Goal: Transaction & Acquisition: Purchase product/service

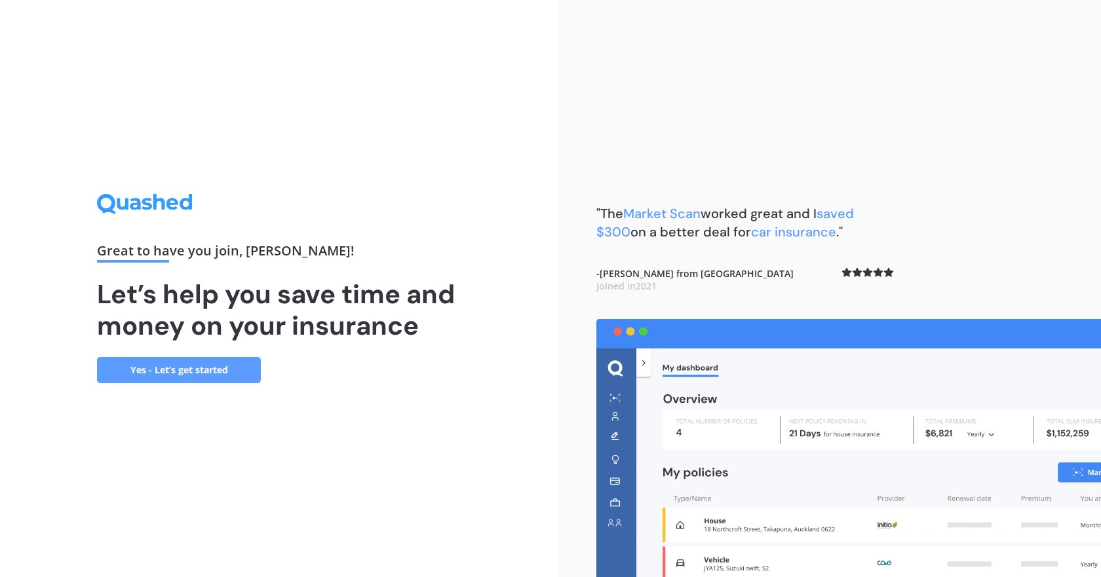
click at [201, 368] on link "Yes - Let’s get started" at bounding box center [179, 370] width 164 height 26
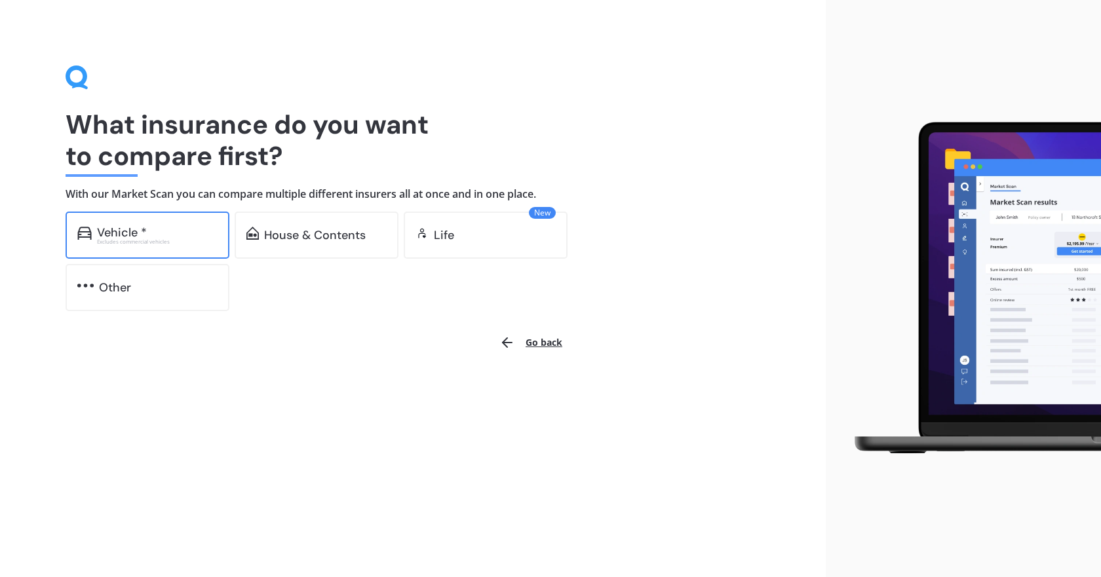
click at [182, 234] on div "Vehicle *" at bounding box center [157, 232] width 121 height 13
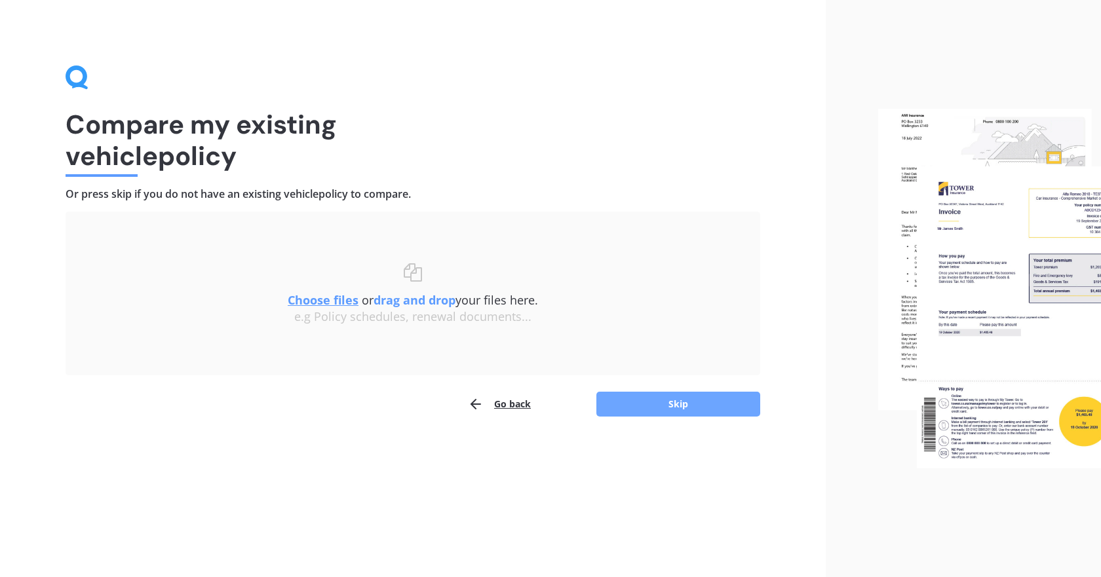
click at [678, 397] on button "Skip" at bounding box center [678, 404] width 164 height 25
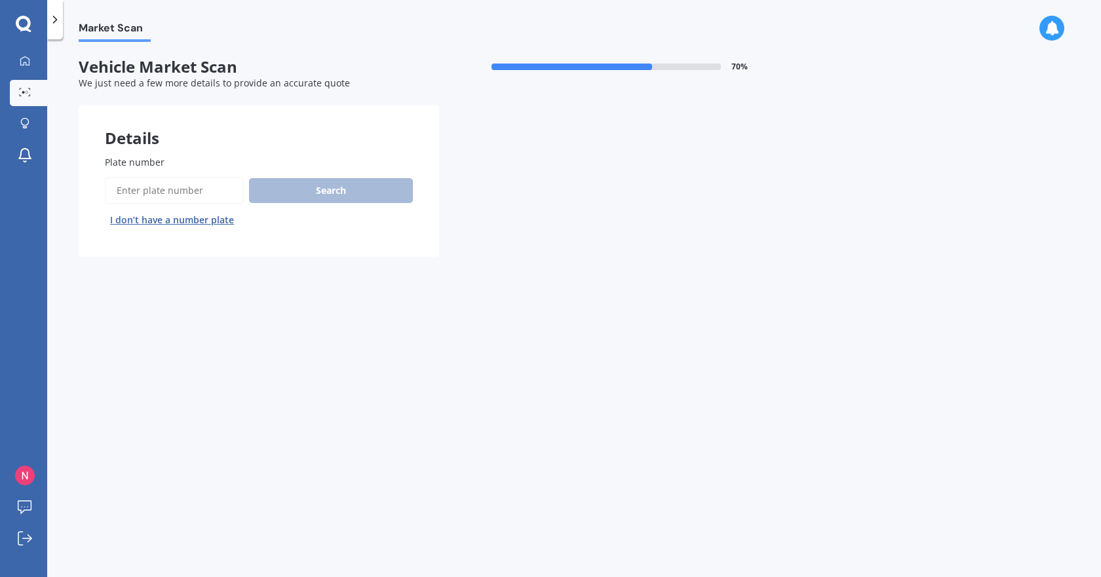
click at [193, 193] on input "Plate number" at bounding box center [174, 191] width 139 height 28
type input "EPH500"
click at [309, 189] on button "Search" at bounding box center [331, 190] width 164 height 25
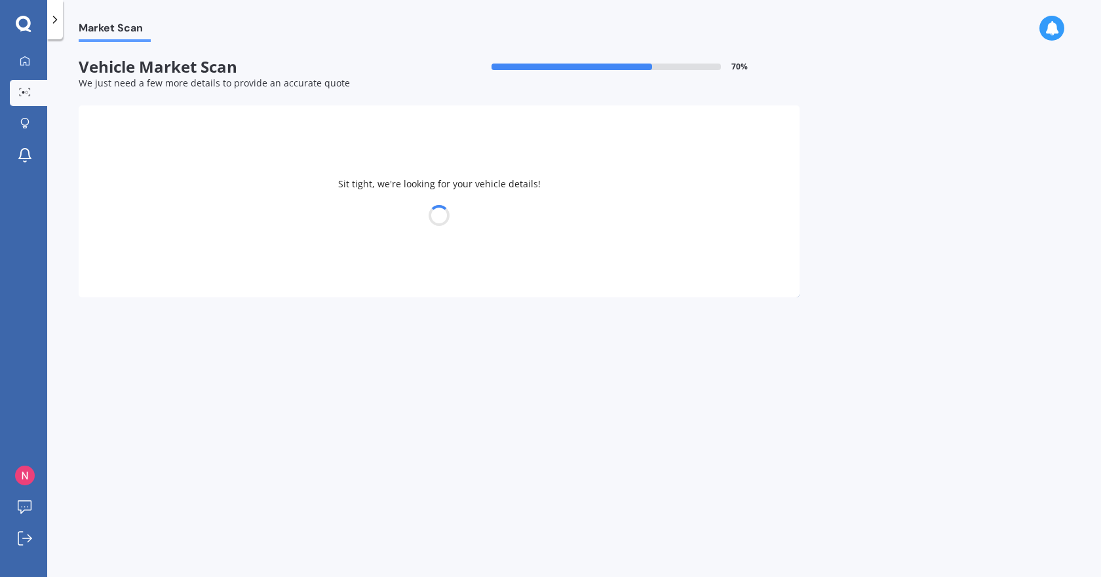
select select "MAZDA"
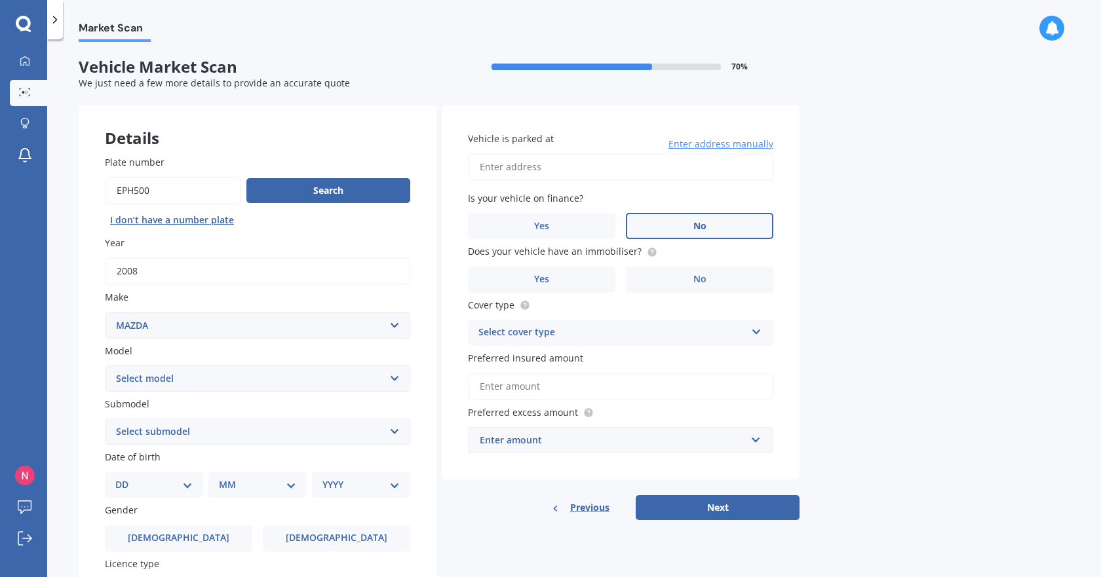
click at [701, 219] on label "No" at bounding box center [699, 226] width 147 height 26
click at [0, 0] on input "No" at bounding box center [0, 0] width 0 height 0
click at [699, 277] on span "No" at bounding box center [699, 279] width 13 height 11
click at [0, 0] on input "No" at bounding box center [0, 0] width 0 height 0
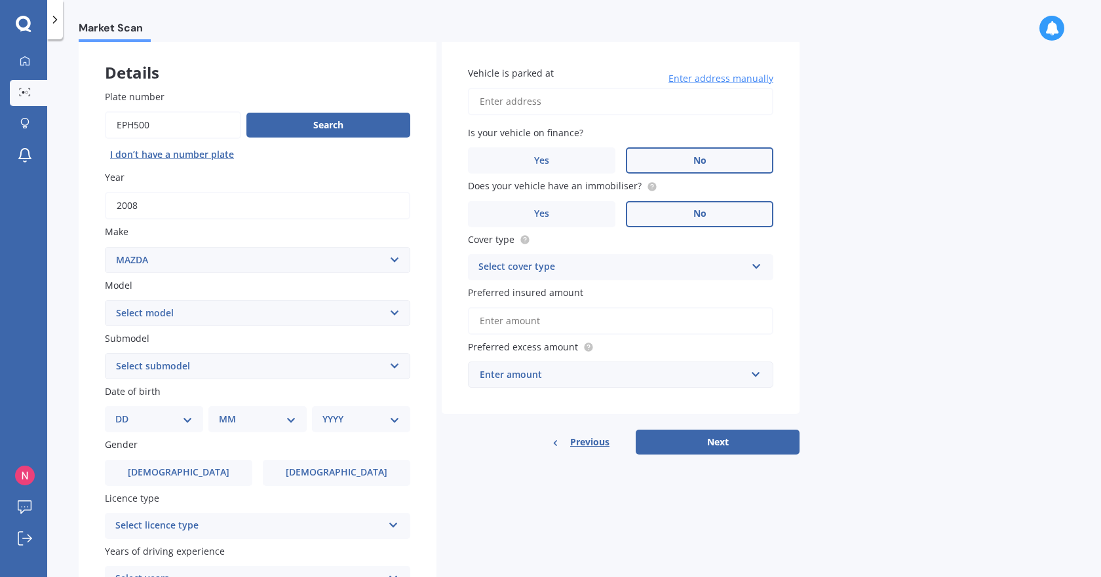
scroll to position [131, 0]
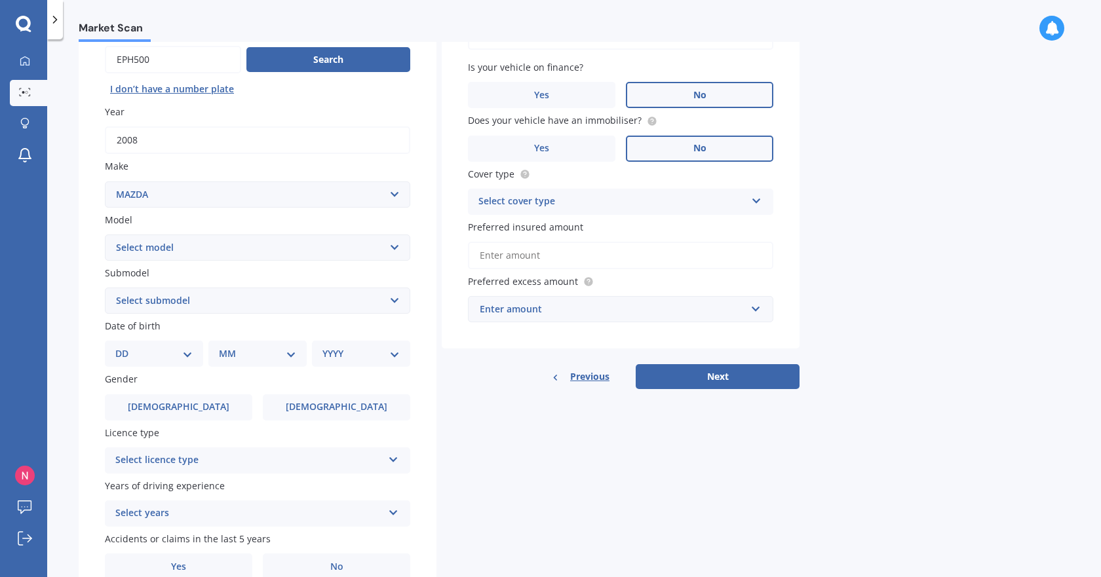
click at [186, 352] on select "DD 01 02 03 04 05 06 07 08 09 10 11 12 13 14 15 16 17 18 19 20 21 22 23 24 25 2…" at bounding box center [153, 354] width 77 height 14
click at [82, 294] on div "Plate number Search I don’t have a number plate Year [DATE] Make Select make AC…" at bounding box center [258, 302] width 358 height 609
click at [185, 354] on select "DD 01 02 03 04 05 06 07 08 09 10 11 12 13 14 15 16 17 18 19 20 21 22 23 24 25 2…" at bounding box center [153, 354] width 77 height 14
select select "31"
click at [126, 347] on select "DD 01 02 03 04 05 06 07 08 09 10 11 12 13 14 15 16 17 18 19 20 21 22 23 24 25 2…" at bounding box center [153, 354] width 77 height 14
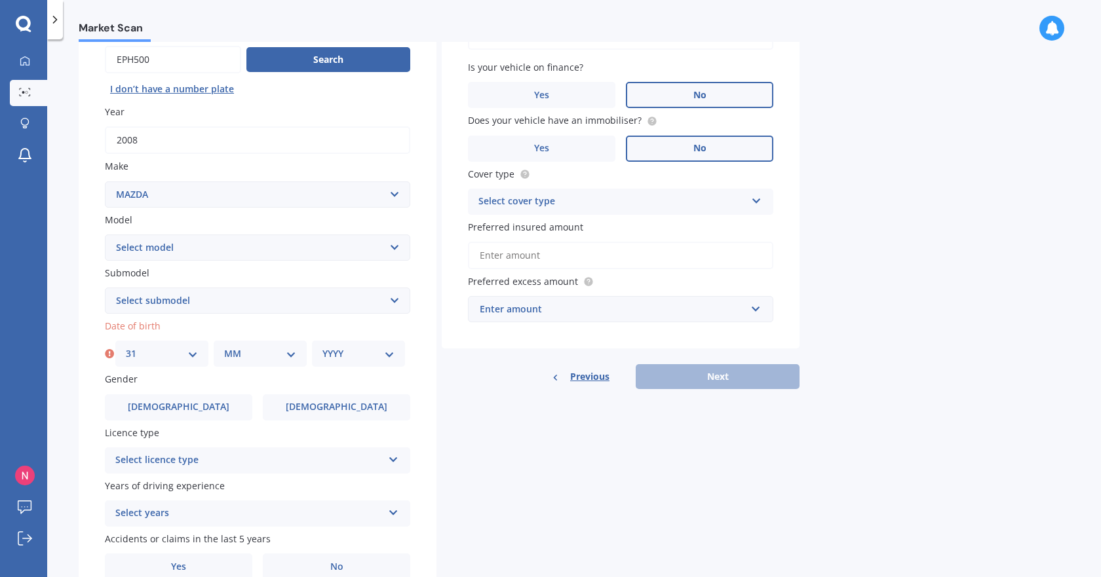
click at [295, 358] on select "MM 01 02 03 04 05 06 07 08 09 10 11 12" at bounding box center [260, 354] width 72 height 14
select select "08"
click at [224, 347] on select "MM 01 02 03 04 05 06 07 08 09 10 11 12" at bounding box center [260, 354] width 72 height 14
click at [391, 356] on select "YYYY 2025 2024 2023 2022 2021 2020 2019 2018 2017 2016 2015 2014 2013 2012 2011…" at bounding box center [358, 354] width 72 height 14
select select "1965"
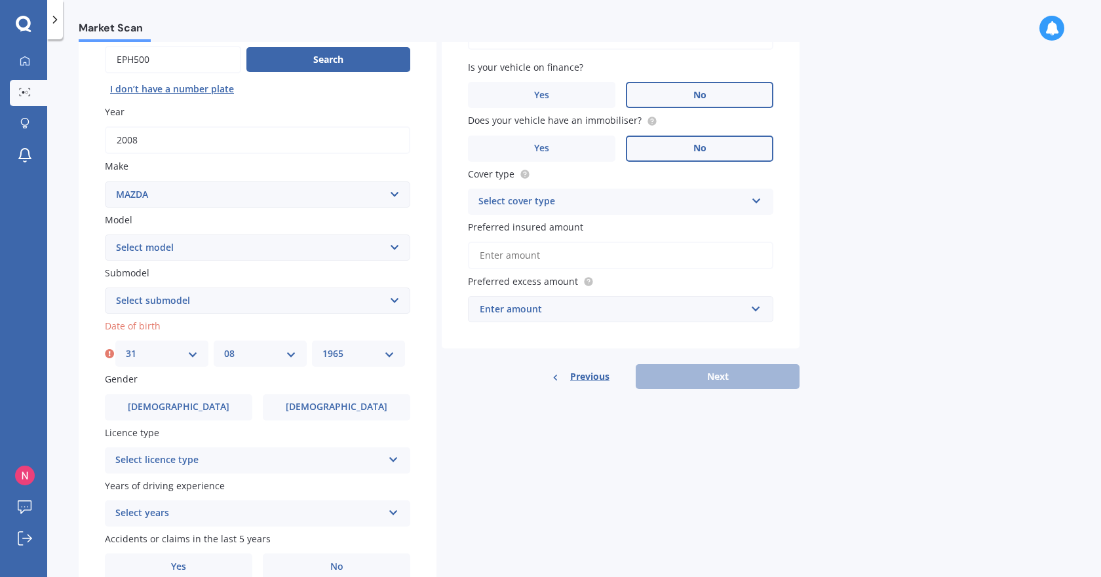
click at [322, 347] on select "YYYY 2025 2024 2023 2022 2021 2020 2019 2018 2017 2016 2015 2014 2013 2012 2011…" at bounding box center [358, 354] width 72 height 14
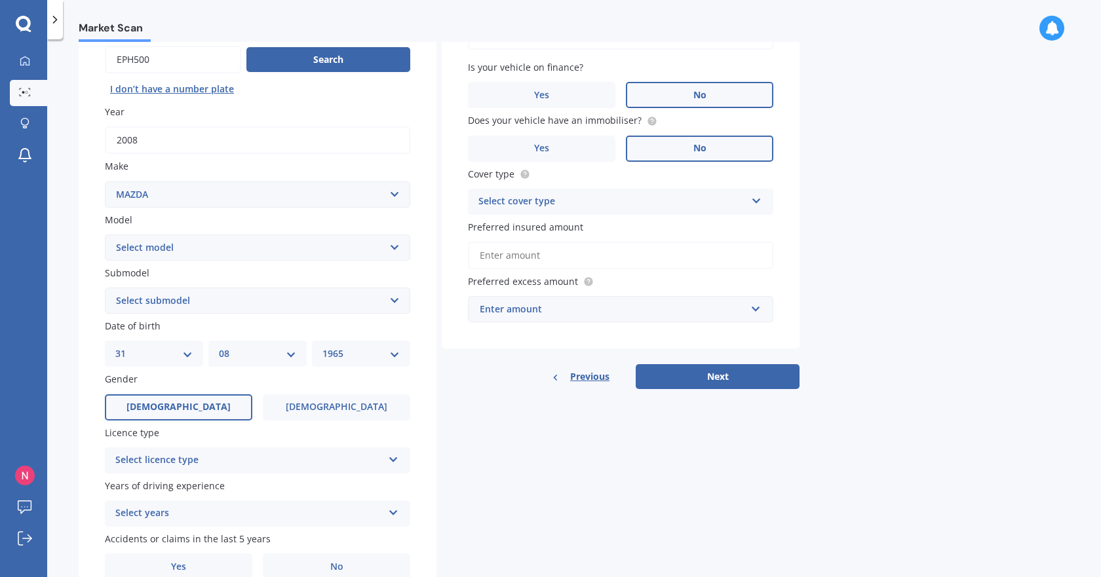
click at [210, 406] on label "[DEMOGRAPHIC_DATA]" at bounding box center [178, 408] width 147 height 26
click at [0, 0] on input "[DEMOGRAPHIC_DATA]" at bounding box center [0, 0] width 0 height 0
drag, startPoint x: 391, startPoint y: 461, endPoint x: 384, endPoint y: 465, distance: 8.5
click at [391, 461] on icon at bounding box center [393, 457] width 11 height 9
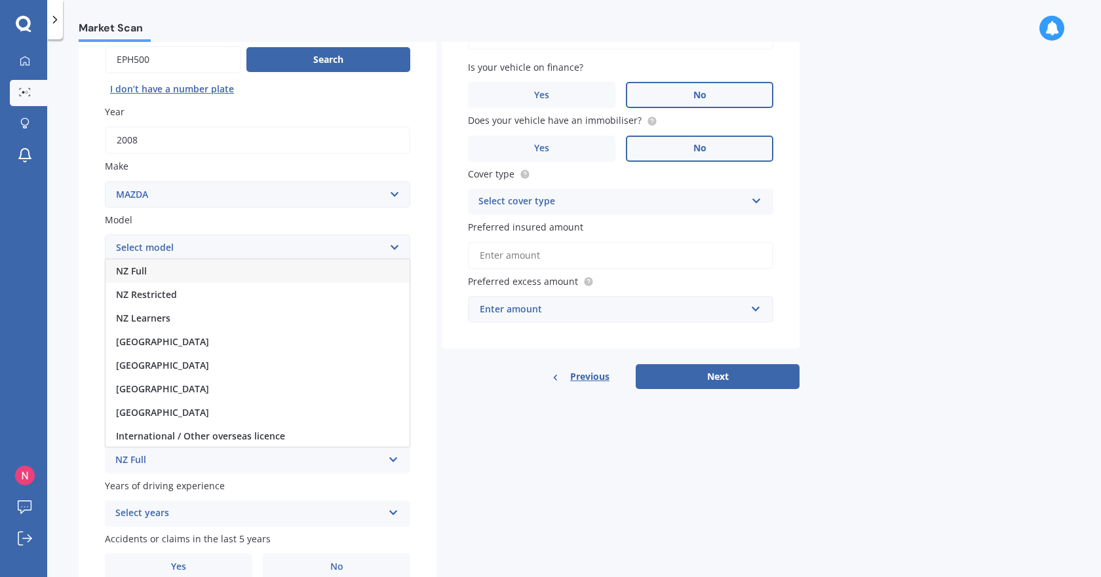
click at [169, 269] on div "NZ Full" at bounding box center [258, 272] width 304 height 24
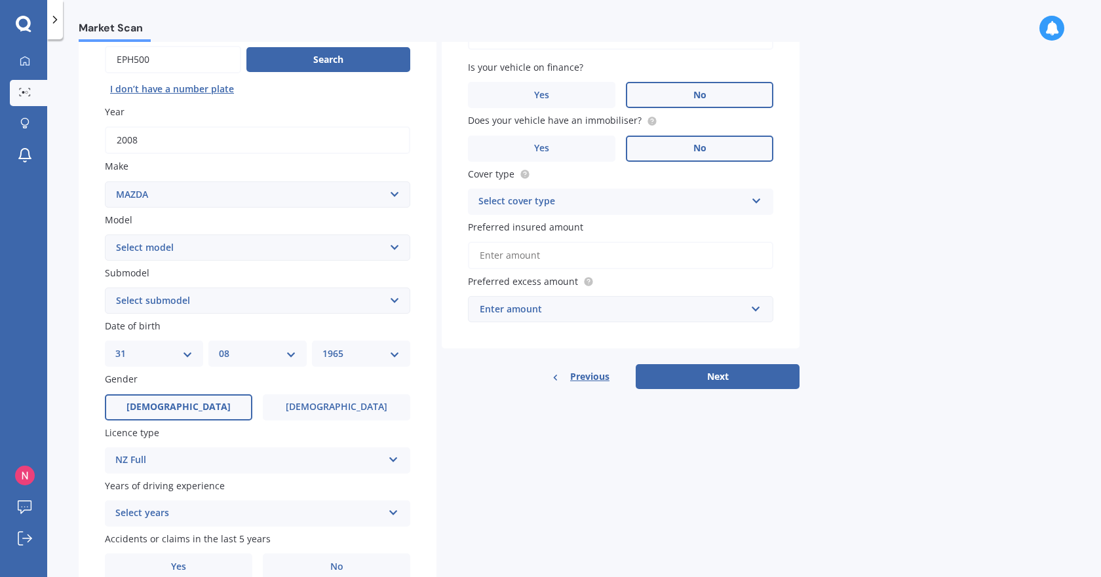
click at [391, 512] on icon at bounding box center [393, 510] width 11 height 9
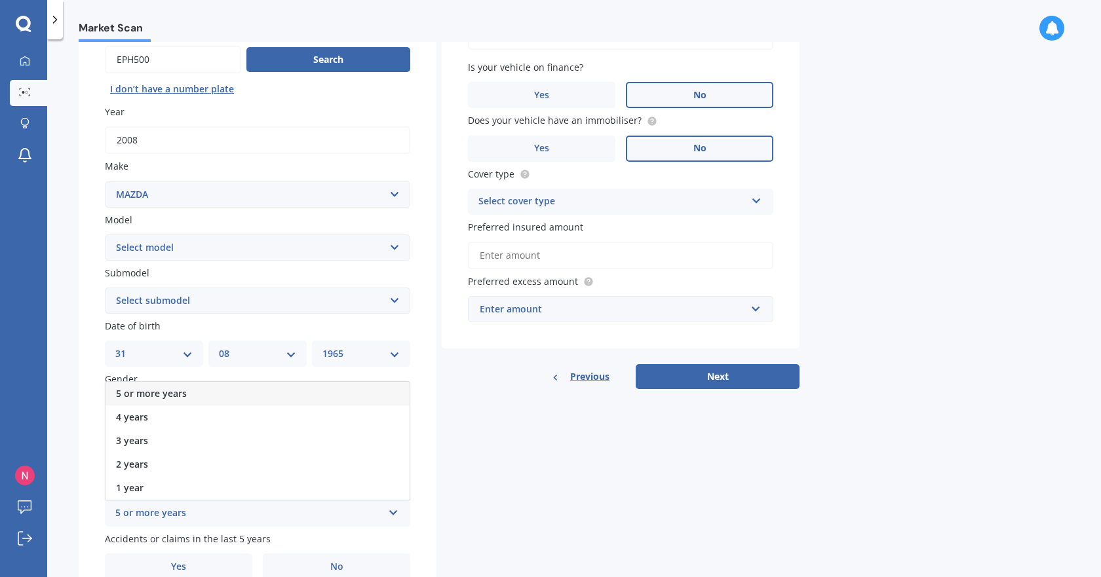
click at [300, 389] on div "5 or more years" at bounding box center [258, 394] width 304 height 24
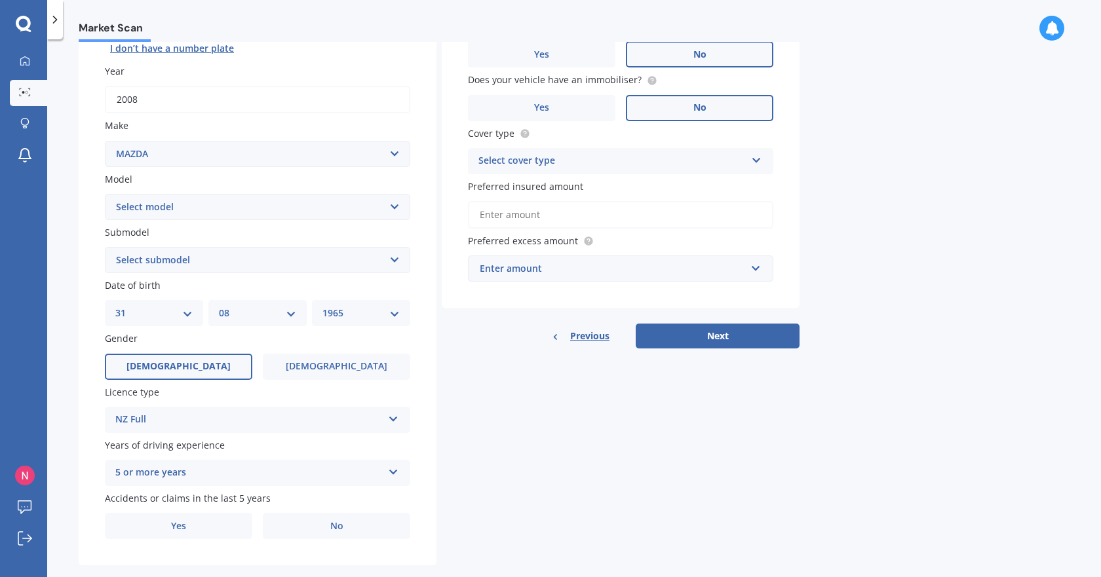
scroll to position [194, 0]
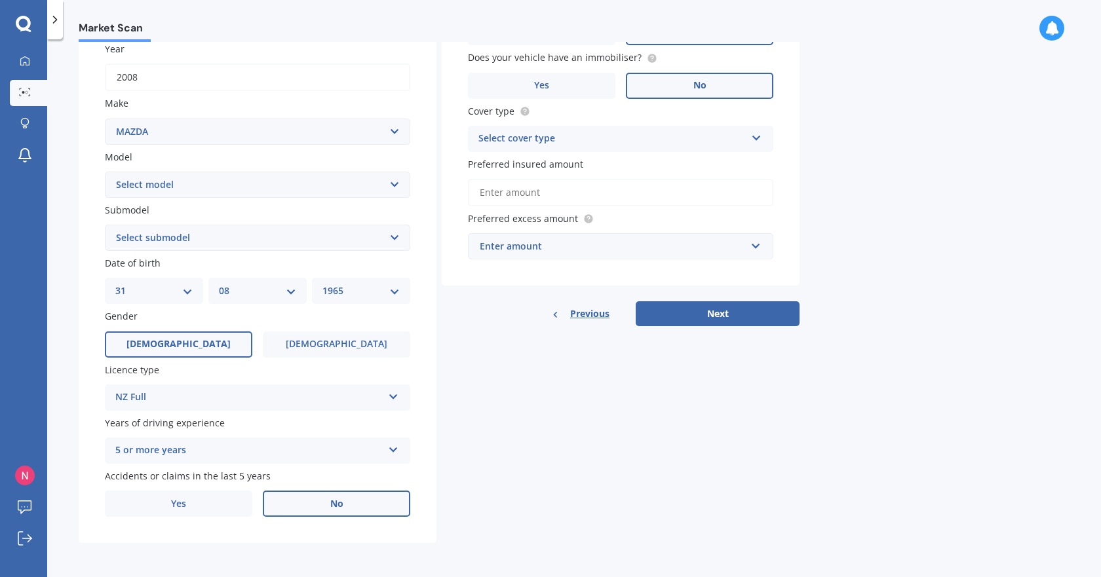
click at [353, 502] on label "No" at bounding box center [336, 504] width 147 height 26
click at [0, 0] on input "No" at bounding box center [0, 0] width 0 height 0
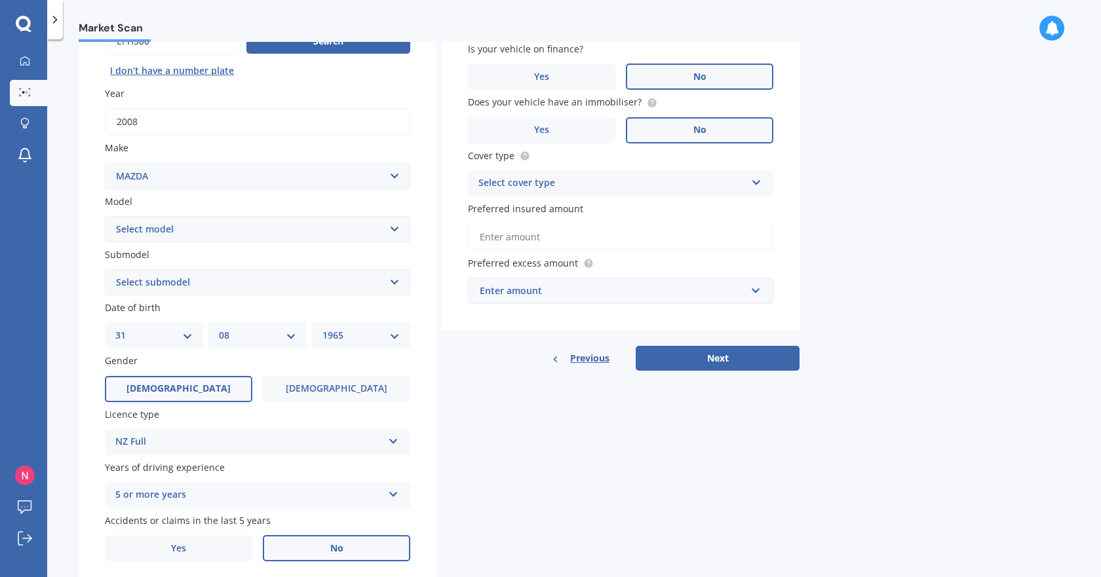
scroll to position [128, 0]
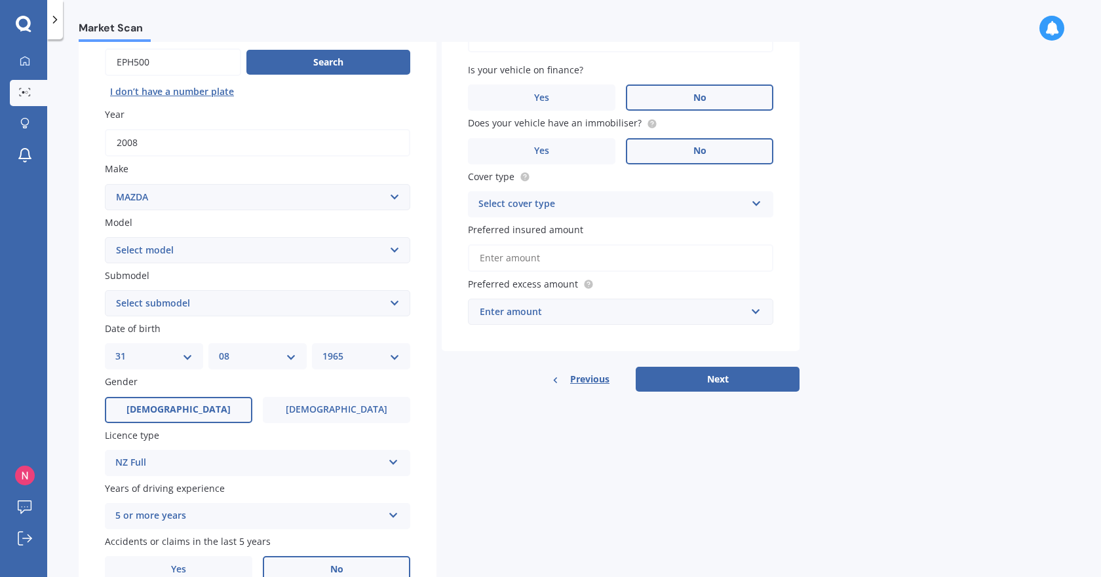
click at [396, 251] on select "Select model 121 2 3 323 323 / Familia 6 626 929 Atenza Autozam Axela AZ3 B2000…" at bounding box center [257, 250] width 305 height 26
click at [446, 24] on div "Market Scan" at bounding box center [574, 21] width 1054 height 42
click at [323, 59] on button "Search" at bounding box center [328, 62] width 164 height 25
click at [754, 205] on icon at bounding box center [756, 201] width 11 height 9
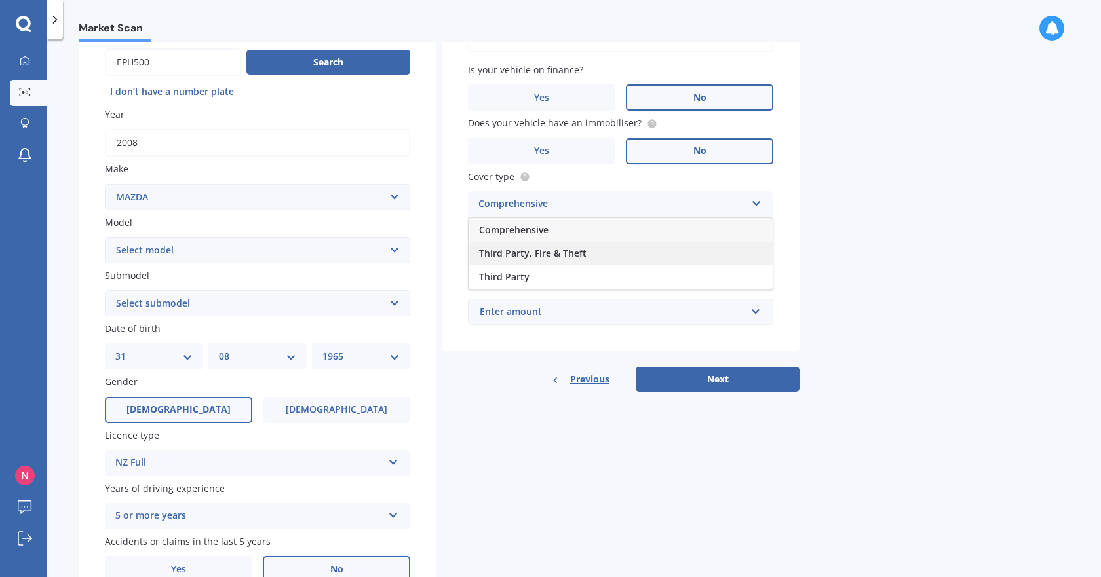
click at [702, 256] on div "Third Party, Fire & Theft" at bounding box center [621, 254] width 304 height 24
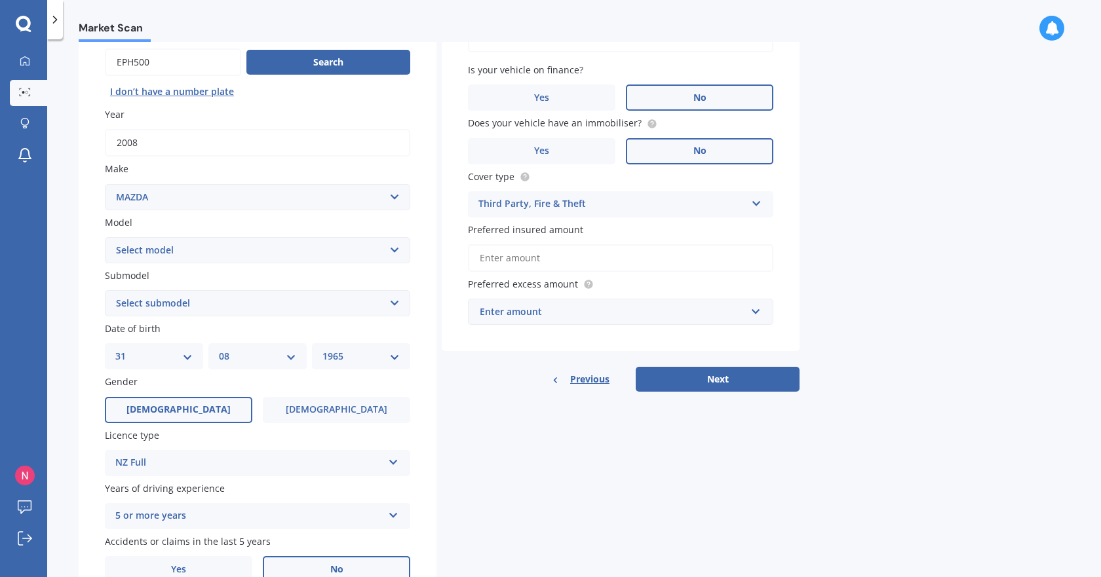
click at [748, 258] on input "Preferred insured amount" at bounding box center [620, 258] width 305 height 28
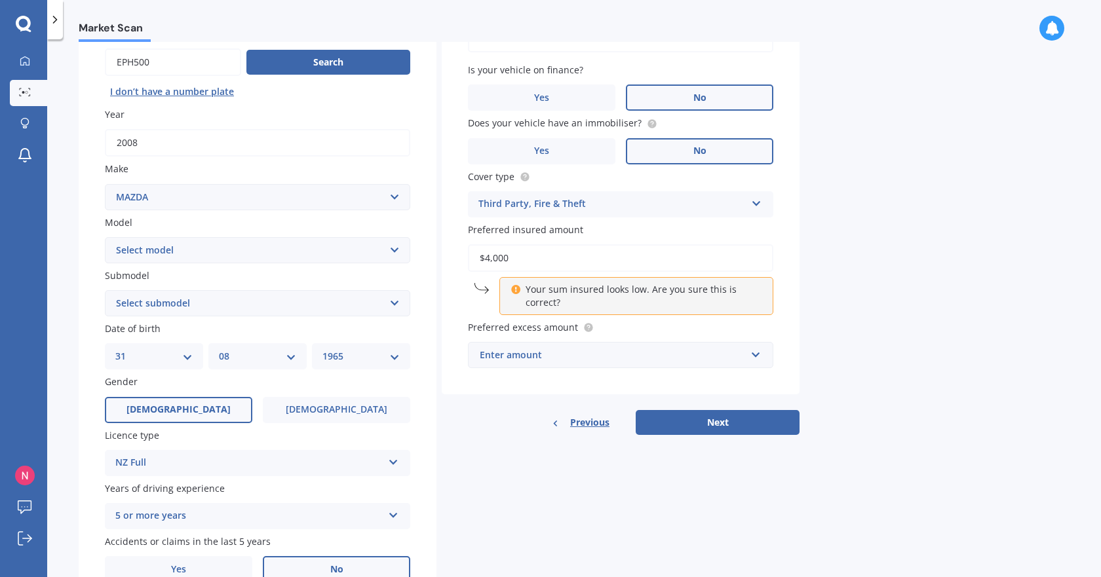
type input "$4,000"
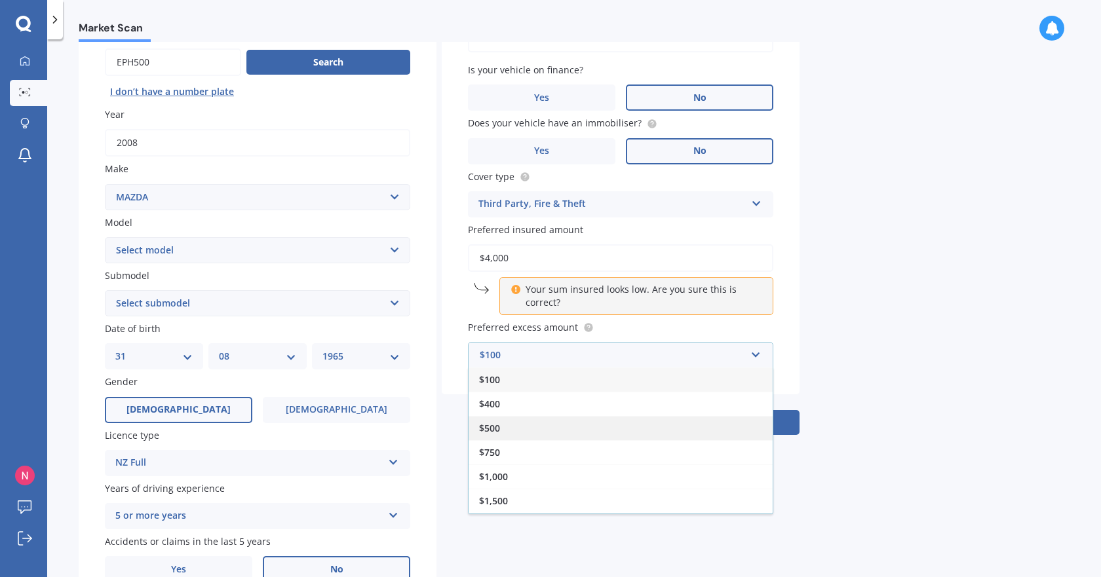
click at [500, 424] on span "$500" at bounding box center [489, 428] width 21 height 12
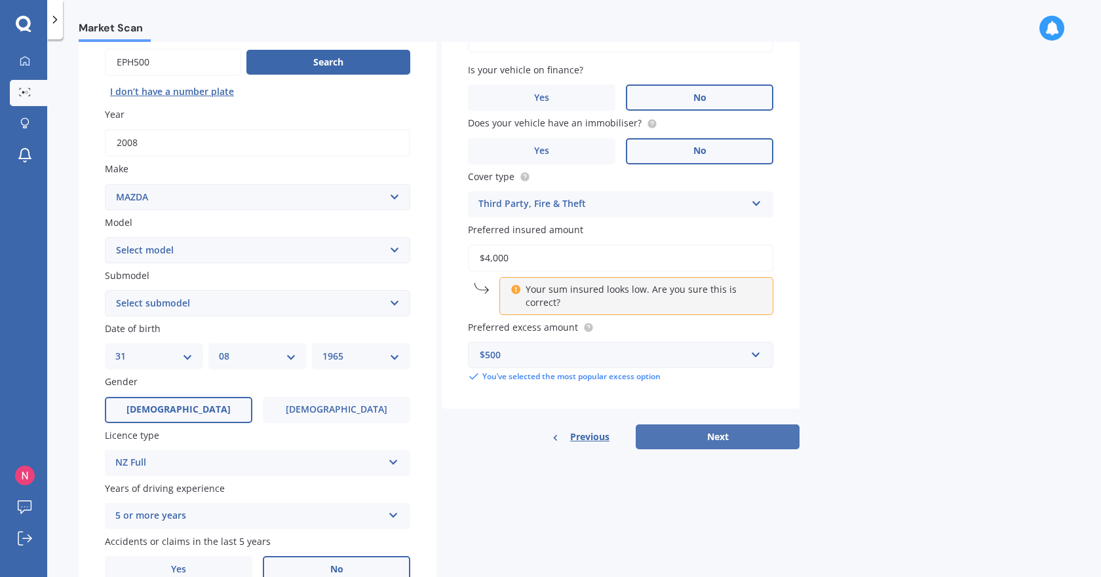
click at [720, 435] on button "Next" at bounding box center [718, 437] width 164 height 25
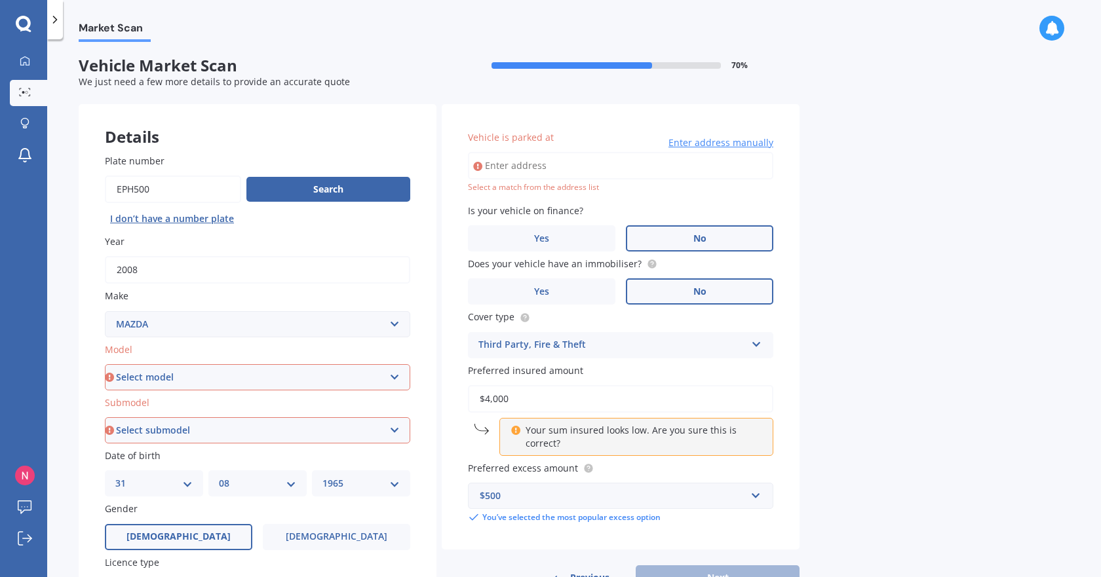
scroll to position [0, 0]
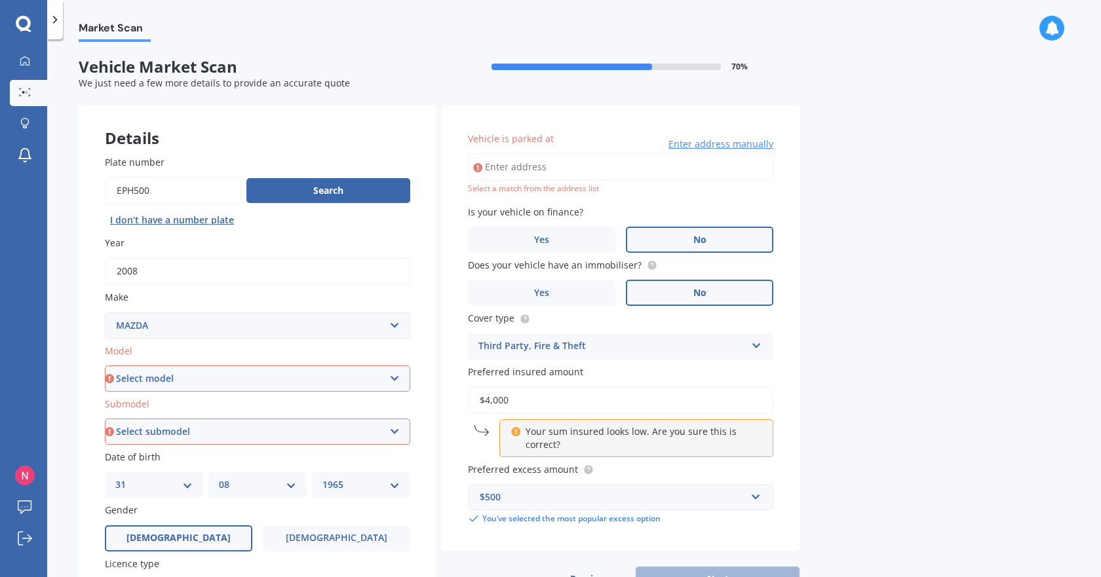
click at [560, 166] on input "Vehicle is parked at" at bounding box center [620, 167] width 305 height 28
type input "[STREET_ADDRESS]"
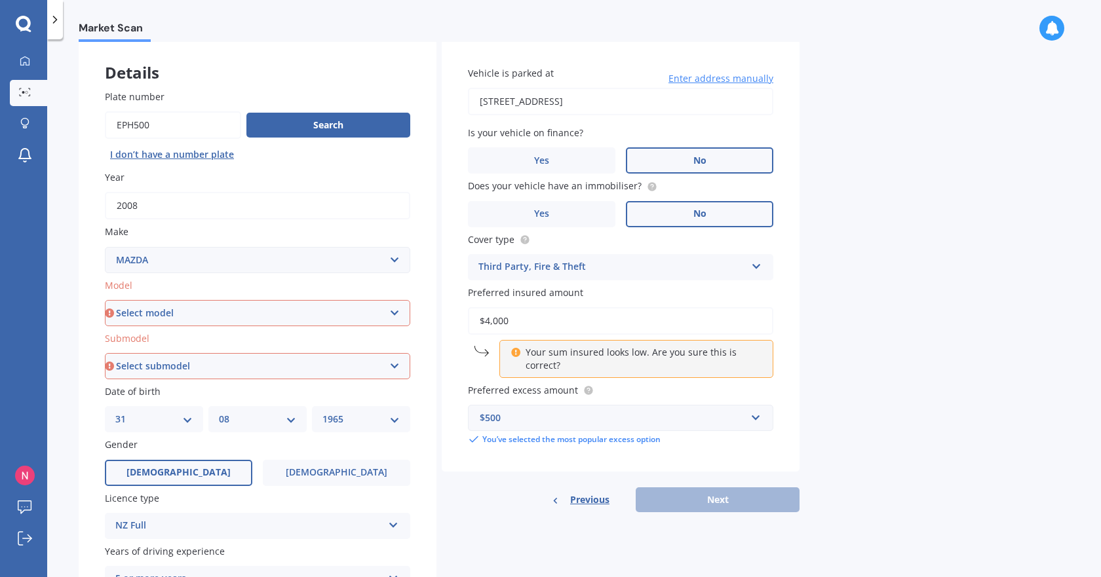
scroll to position [131, 0]
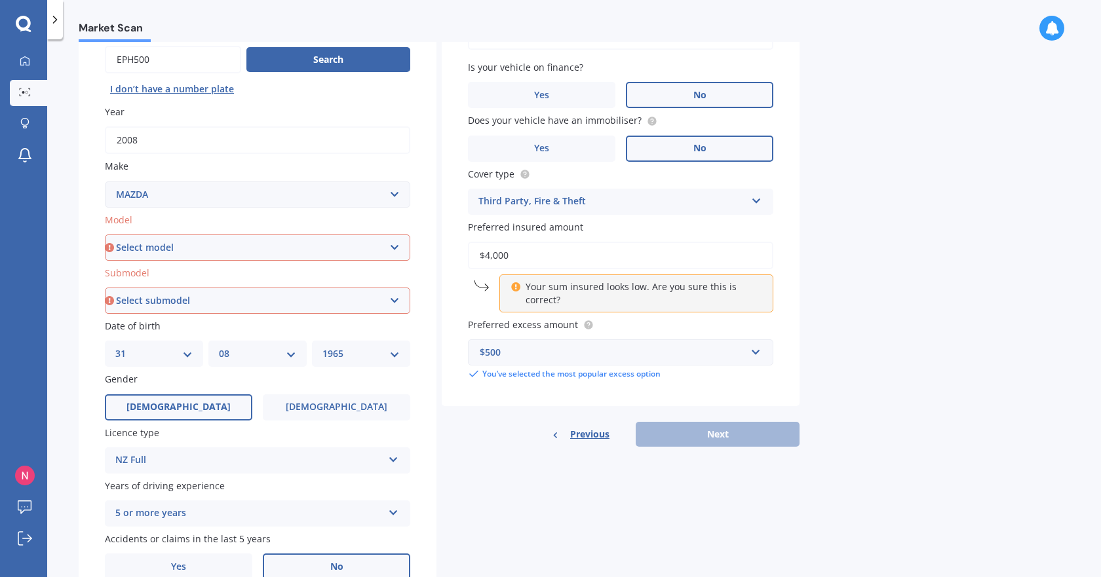
click at [391, 246] on select "Select model 121 2 3 323 323 / Familia 6 626 929 Atenza Autozam Axela AZ3 B2000…" at bounding box center [257, 248] width 305 height 26
select select "3"
click at [105, 235] on select "Select model 121 2 3 323 323 / Familia 6 626 929 Atenza Autozam Axela AZ3 B2000…" at bounding box center [257, 248] width 305 height 26
click at [393, 300] on select "Select submodel (all other) 2.0 GLX 2.0GSX Hatch MPS 2.3 6MT MPS Turbo SP22 LTD…" at bounding box center [257, 301] width 305 height 26
select select "2.0 GLX"
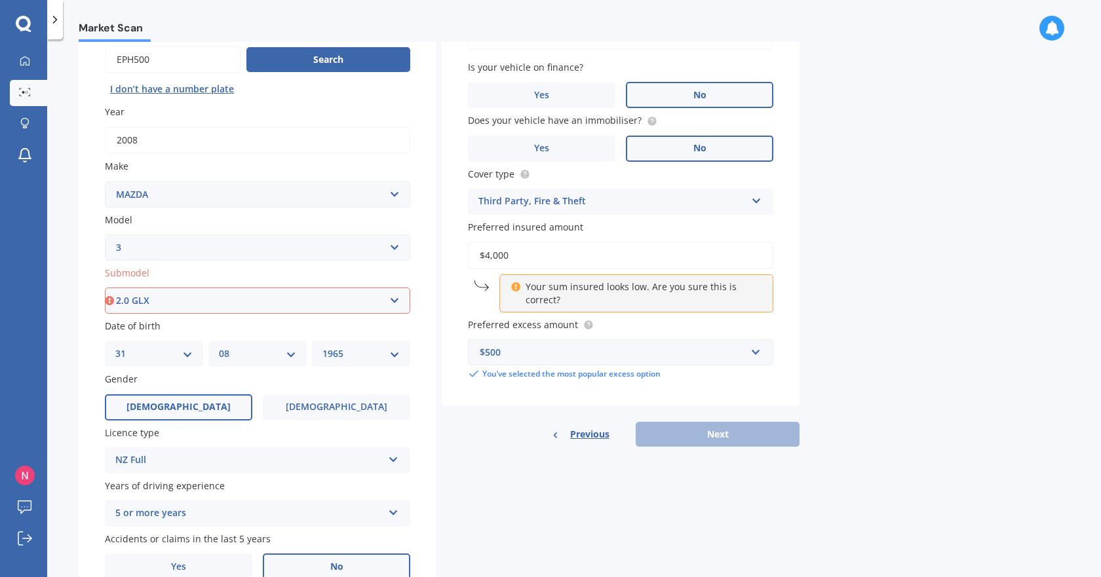
click at [105, 288] on select "Select submodel (all other) 2.0 GLX 2.0GSX Hatch MPS 2.3 6MT MPS Turbo SP22 LTD…" at bounding box center [257, 301] width 305 height 26
click at [723, 434] on button "Next" at bounding box center [718, 434] width 164 height 25
select select "31"
select select "08"
select select "1965"
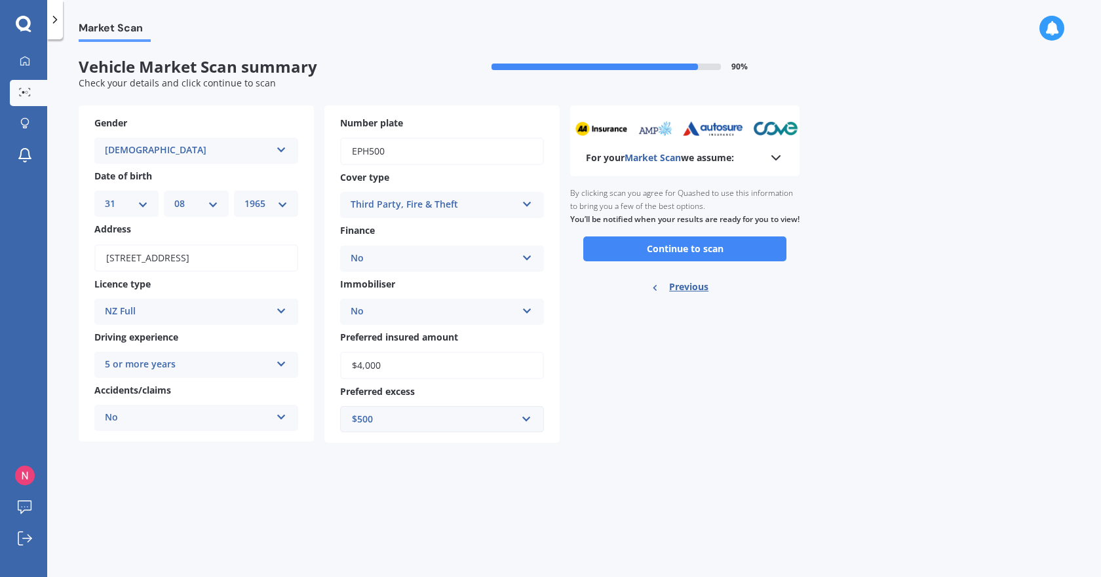
scroll to position [0, 0]
click at [690, 258] on button "Continue to scan" at bounding box center [684, 249] width 203 height 25
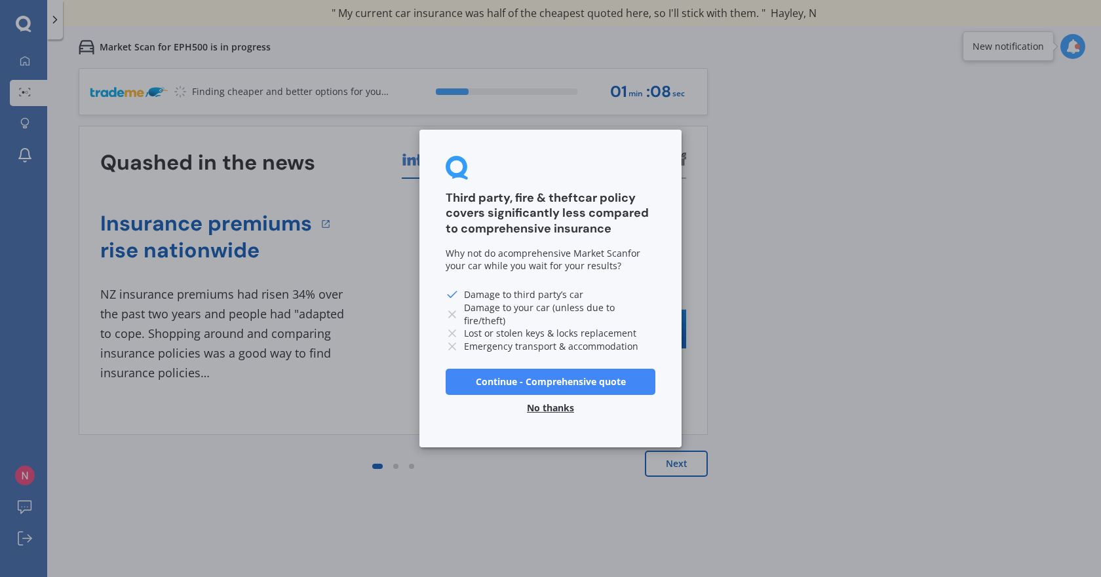
click at [553, 407] on button "No thanks" at bounding box center [550, 408] width 63 height 26
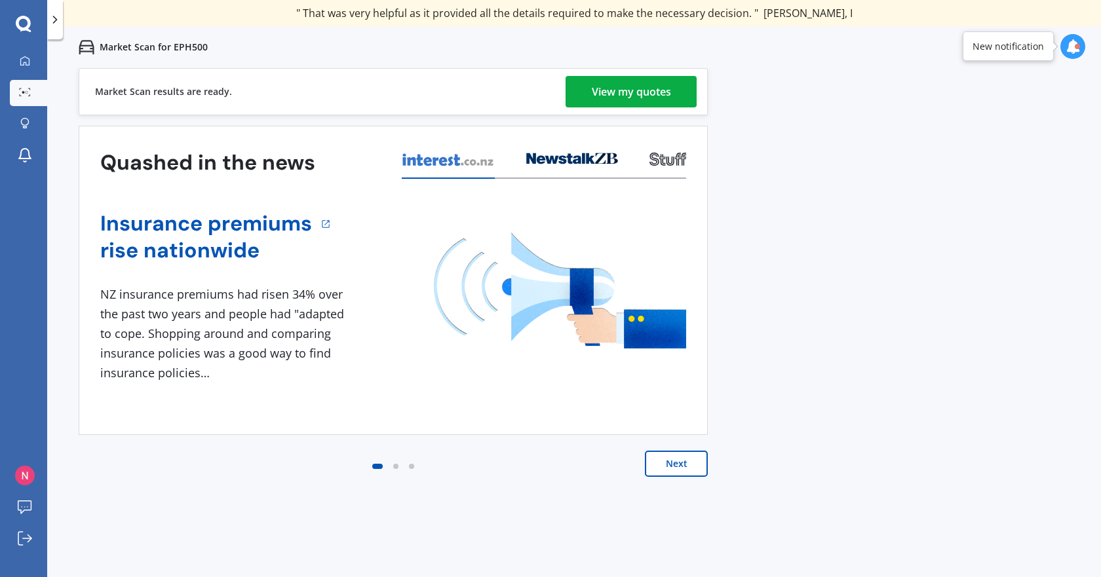
click at [624, 92] on div "View my quotes" at bounding box center [631, 91] width 79 height 31
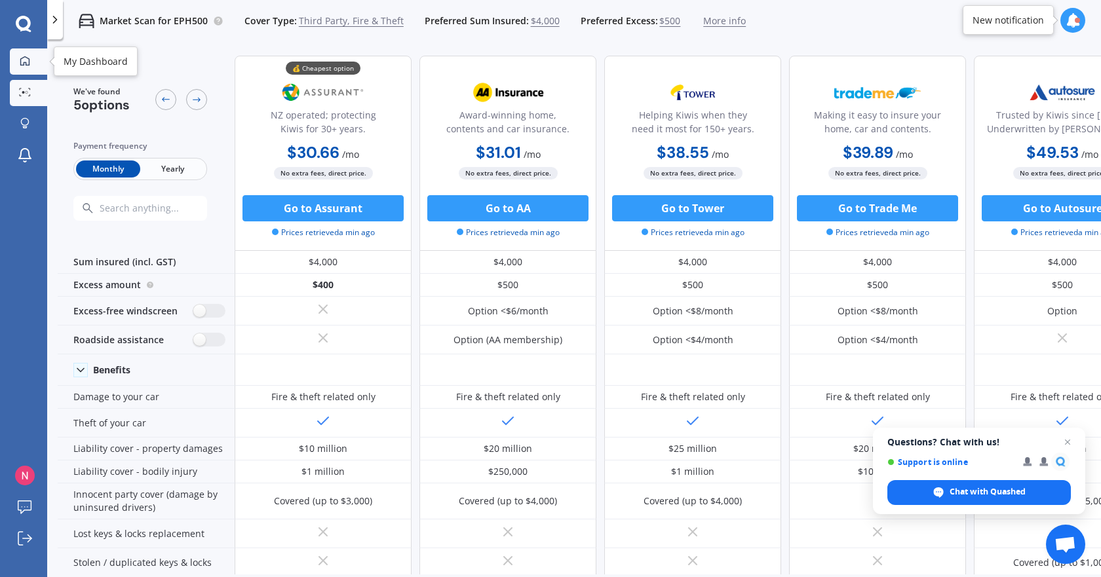
click at [21, 62] on icon at bounding box center [24, 60] width 9 height 9
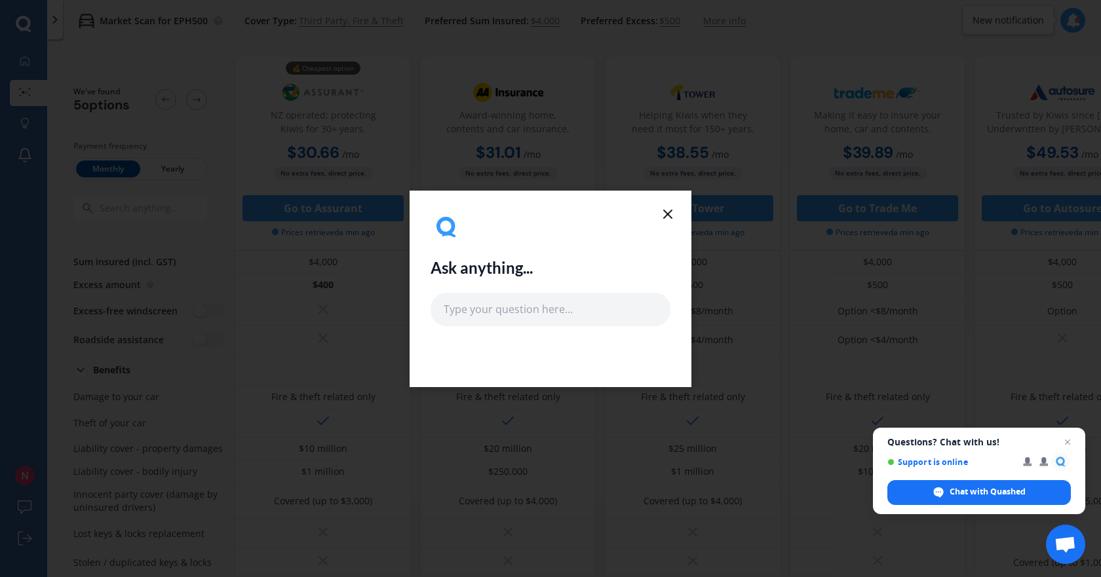
click at [669, 215] on line at bounding box center [668, 214] width 8 height 8
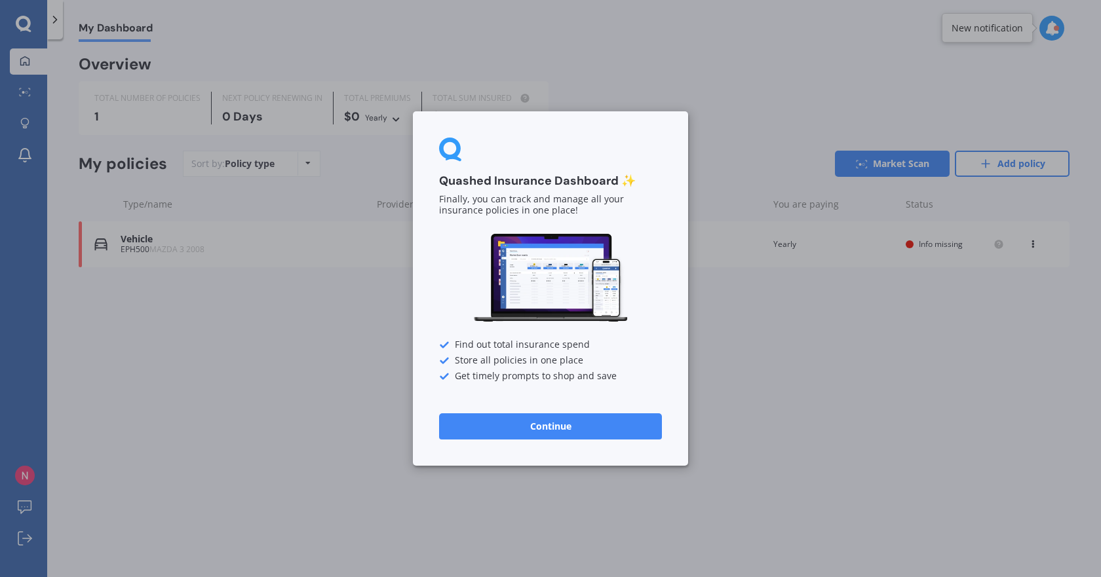
click at [262, 372] on div "Quashed Insurance Dashboard ✨ Finally, you can track and manage all your insura…" at bounding box center [550, 288] width 1101 height 577
click at [175, 319] on div "Quashed Insurance Dashboard ✨ Finally, you can track and manage all your insura…" at bounding box center [550, 288] width 1101 height 577
click at [550, 423] on button "Continue" at bounding box center [550, 427] width 223 height 26
